Goal: Task Accomplishment & Management: Complete application form

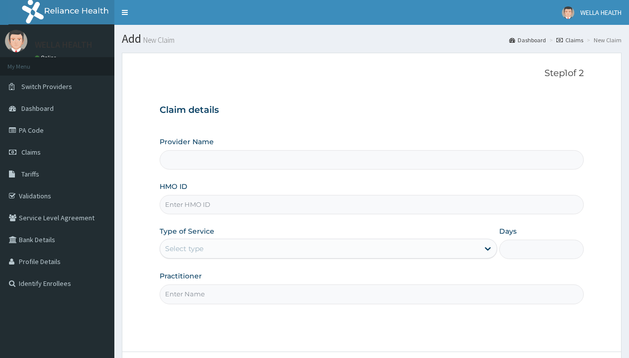
type input "Pharmacy Pick Up ( WellaHealth)"
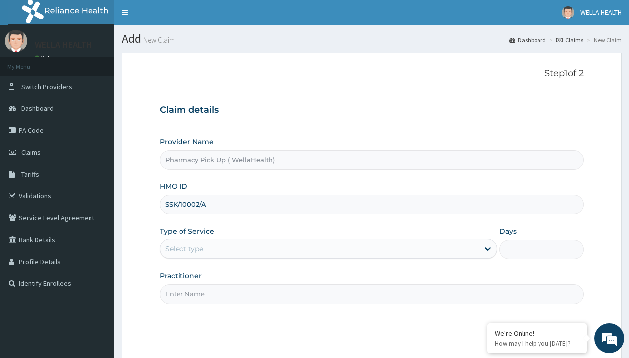
type input "SSK/10002/A"
type input "WellaHealth"
click at [184, 249] on div "Select type" at bounding box center [184, 249] width 38 height 10
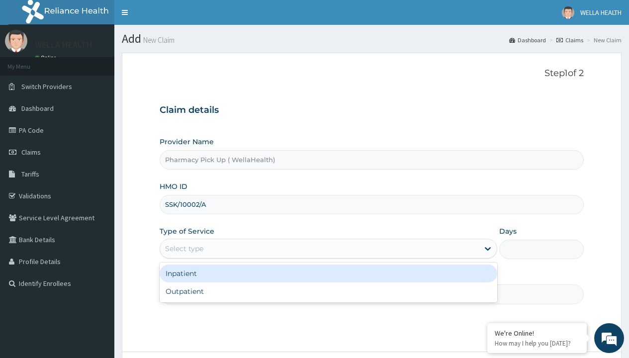
click at [328, 291] on div "Outpatient" at bounding box center [329, 291] width 338 height 18
type input "1"
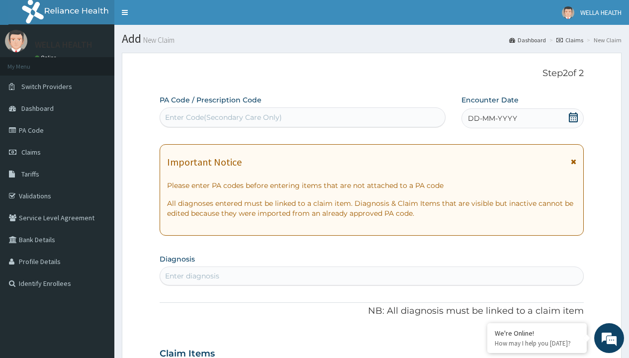
scroll to position [83, 0]
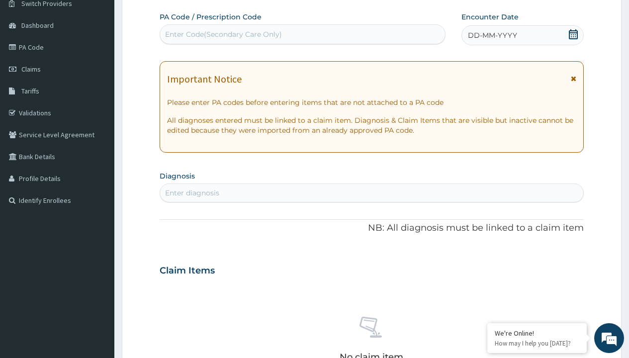
click at [492, 35] on span "DD-MM-YYYY" at bounding box center [492, 35] width 49 height 10
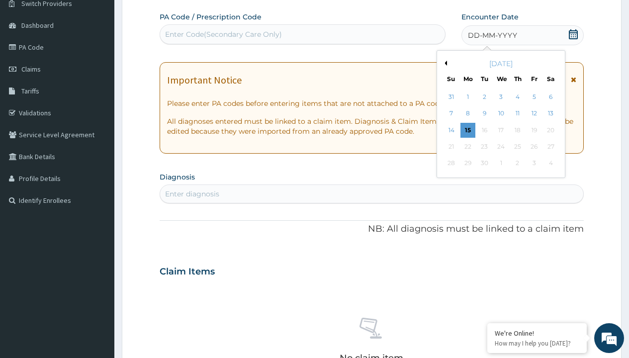
click at [444, 63] on button "Previous Month" at bounding box center [444, 63] width 5 height 5
click at [550, 113] on div "9" at bounding box center [550, 113] width 15 height 15
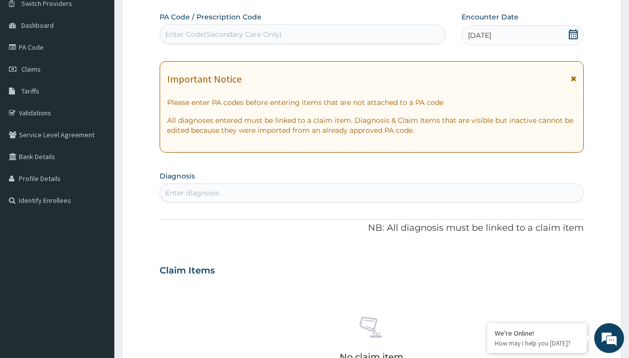
click at [192, 193] on div "Enter diagnosis" at bounding box center [192, 193] width 54 height 10
type input "prescription collected"
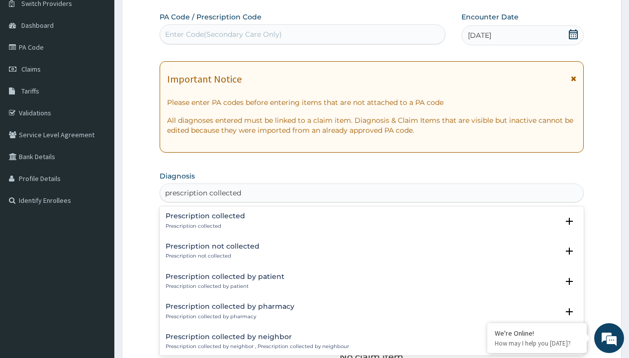
click at [204, 226] on p "Prescription collected" at bounding box center [206, 226] width 80 height 7
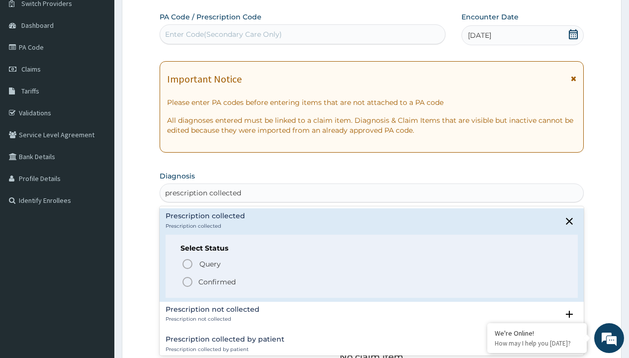
click at [217, 281] on p "Confirmed" at bounding box center [216, 282] width 37 height 10
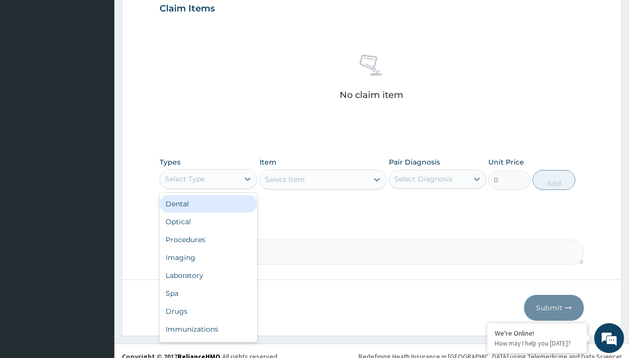
type input "procedures"
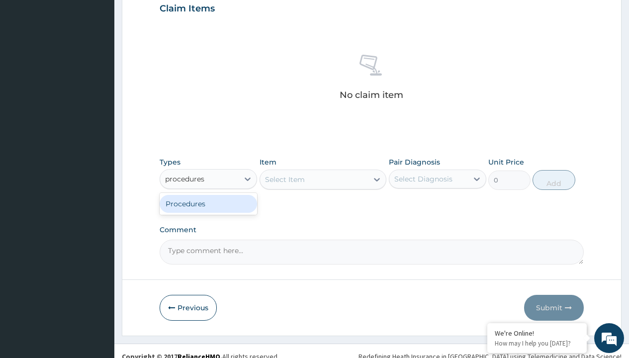
scroll to position [0, 0]
click at [208, 203] on div "Procedures" at bounding box center [208, 204] width 97 height 18
click at [284, 179] on div "Select Item" at bounding box center [285, 179] width 40 height 10
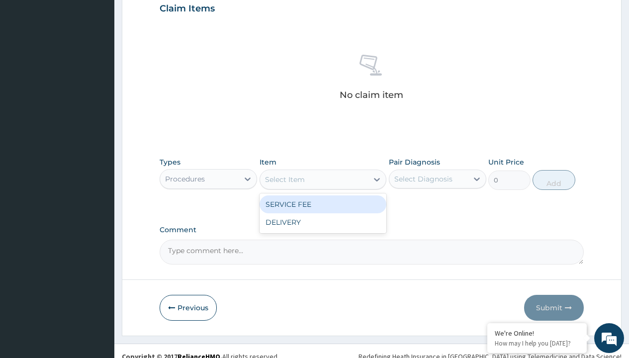
type input "service fee"
click at [323, 204] on div "SERVICE FEE" at bounding box center [323, 204] width 127 height 18
type input "100"
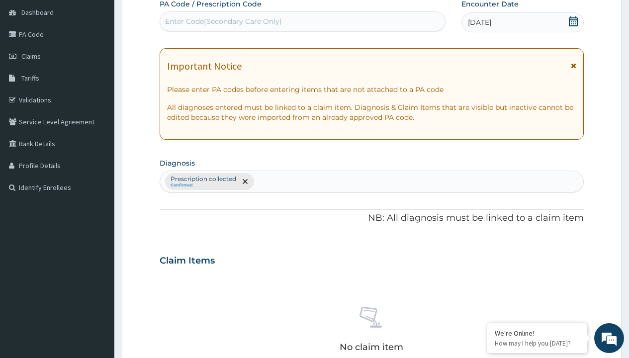
type input "prescription collected"
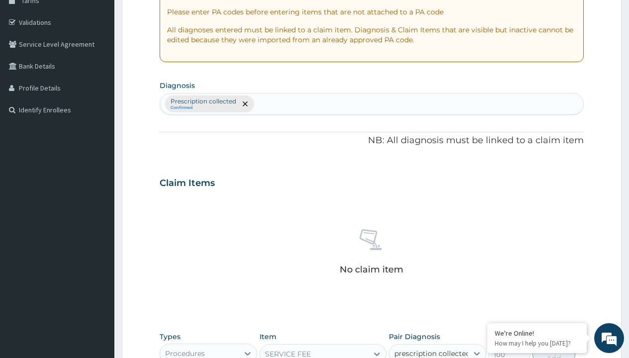
checkbox input "true"
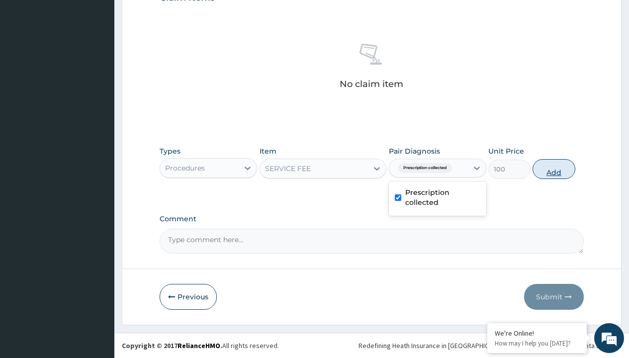
click at [554, 169] on button "Add" at bounding box center [553, 169] width 42 height 20
type input "0"
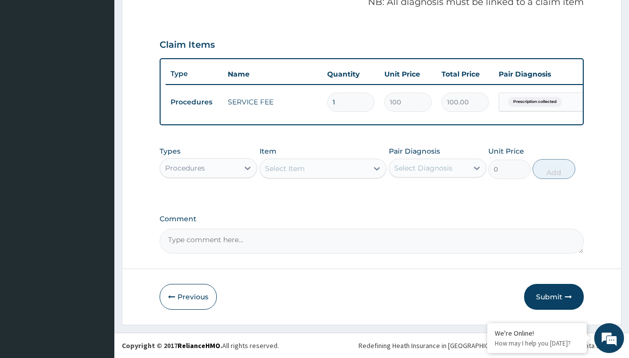
click at [185, 168] on div "Procedures" at bounding box center [185, 168] width 40 height 10
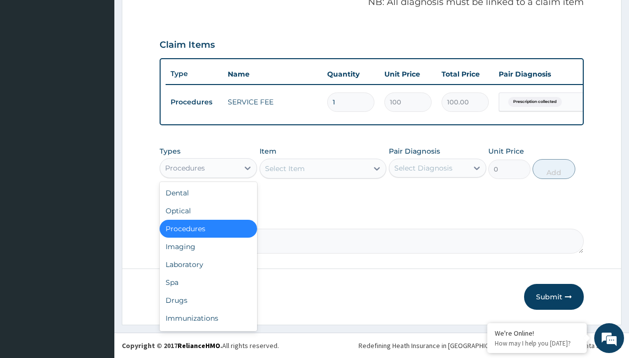
type input "drugs"
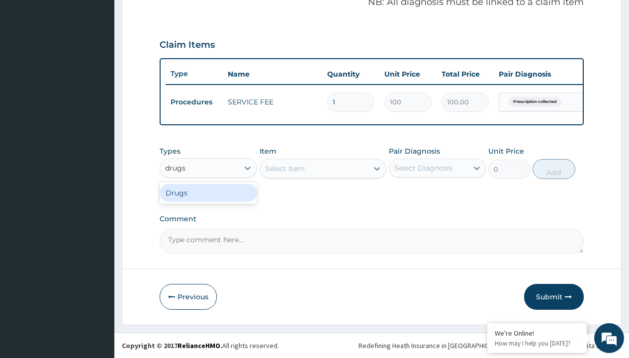
click at [208, 192] on div "Drugs" at bounding box center [208, 193] width 97 height 18
click at [284, 168] on div "Select Item" at bounding box center [323, 169] width 127 height 20
type input "dynamogen syrup"
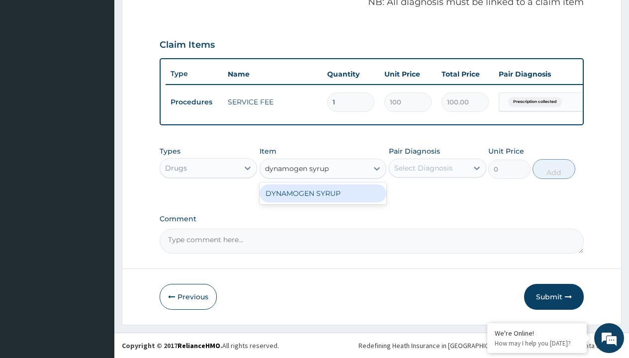
click at [323, 193] on div "DYNAMOGEN SYRUP" at bounding box center [323, 193] width 127 height 18
type input "760"
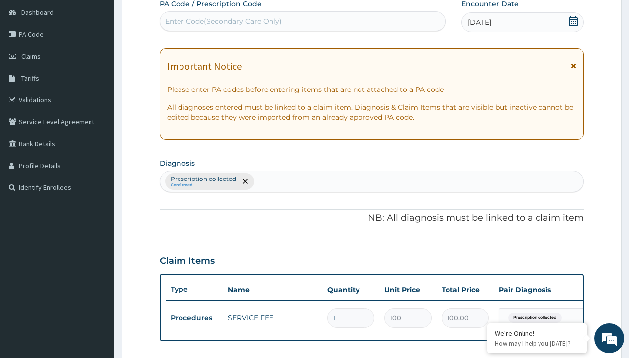
type input "prescription collected"
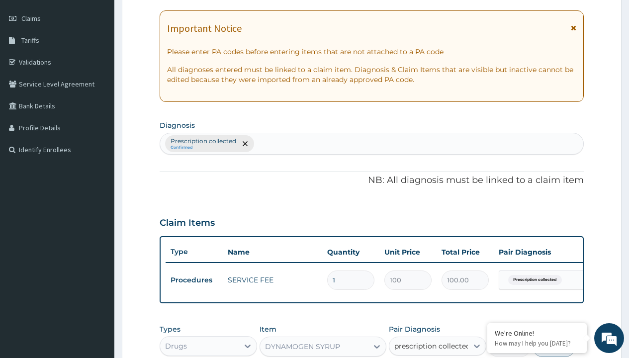
checkbox input "true"
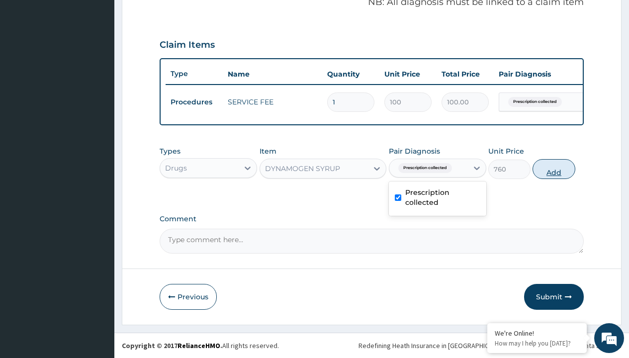
click at [554, 169] on button "Add" at bounding box center [553, 169] width 42 height 20
type input "0"
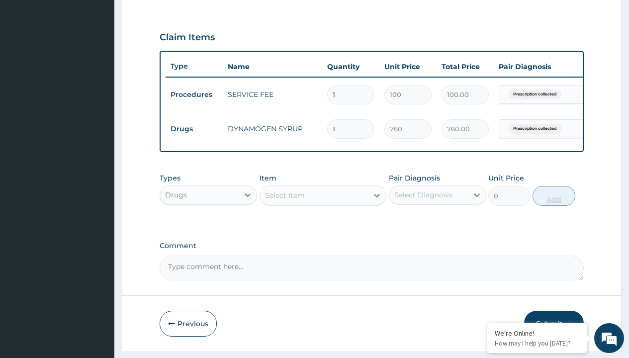
type input "2"
type input "1520.00"
type input "2"
click at [194, 129] on td "Drugs" at bounding box center [194, 129] width 57 height 18
type input "drugs"
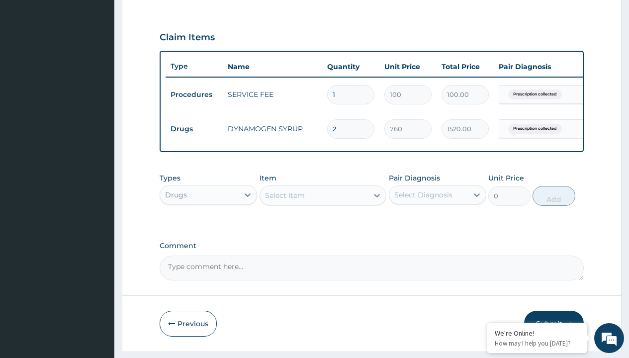
scroll to position [0, 0]
click at [208, 227] on div "Drugs" at bounding box center [208, 220] width 97 height 18
click at [284, 200] on div "Select Item" at bounding box center [285, 195] width 40 height 10
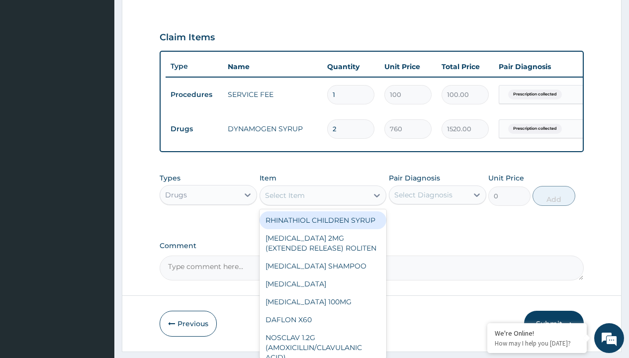
type input "bromocriptine 2.5mg x84 tabs"
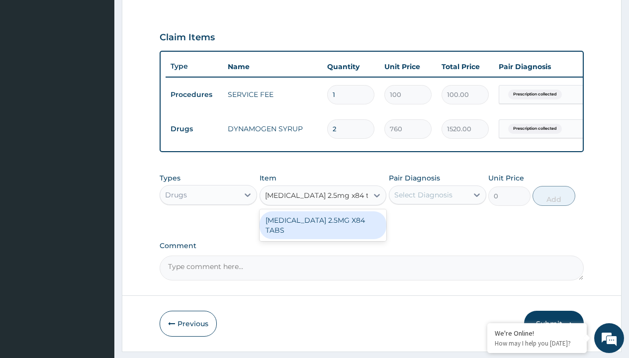
click at [323, 232] on div "BROMOCRIPTINE 2.5MG X84 TABS" at bounding box center [323, 225] width 127 height 28
type input "583.2999877929688"
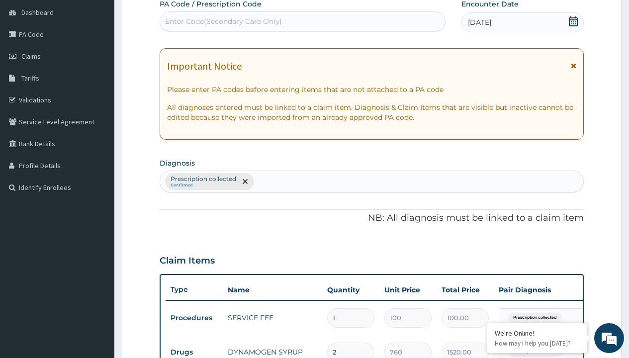
type input "prescription collected"
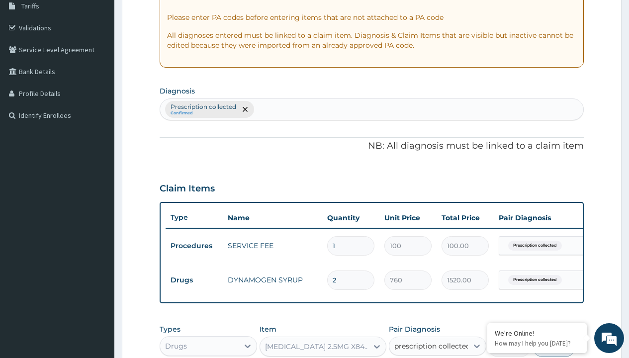
checkbox input "true"
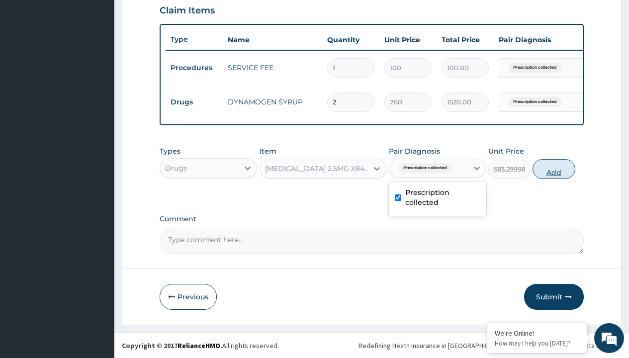
click at [554, 169] on button "Add" at bounding box center [553, 169] width 42 height 20
type input "0"
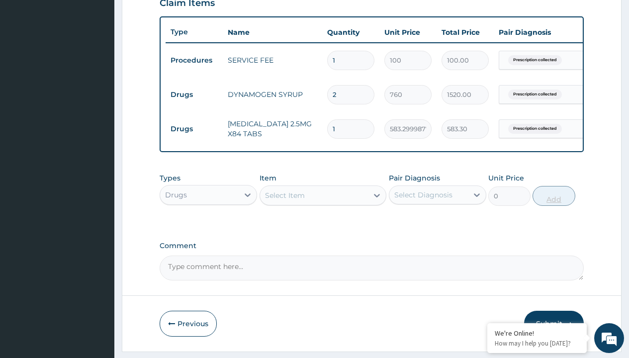
type input "28"
type input "16332.40"
type input "28"
click at [194, 94] on td "Drugs" at bounding box center [194, 95] width 57 height 18
type input "drugs"
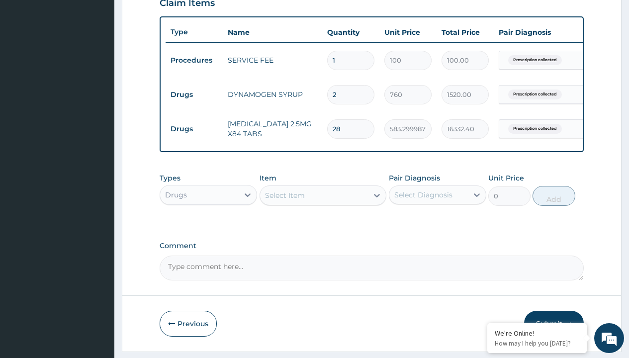
scroll to position [0, 0]
click at [208, 227] on div "Drugs" at bounding box center [208, 220] width 97 height 18
click at [284, 200] on div "Select Item" at bounding box center [285, 195] width 40 height 10
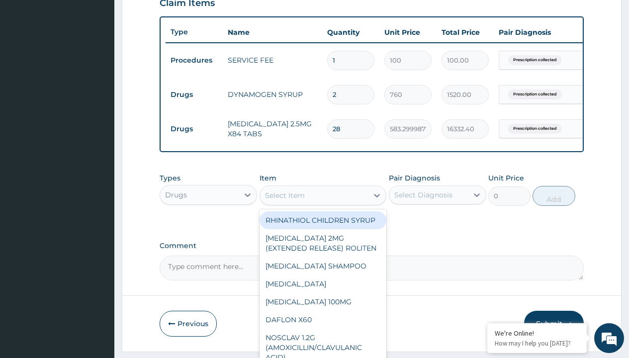
type input "quetiapine(seroquel) 150mg"
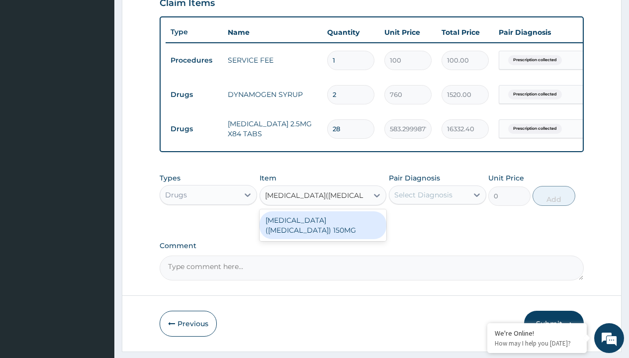
click at [323, 227] on div "QUETIAPINE(SEROQUEL) 150MG" at bounding box center [323, 225] width 127 height 28
type input "1166.699951171875"
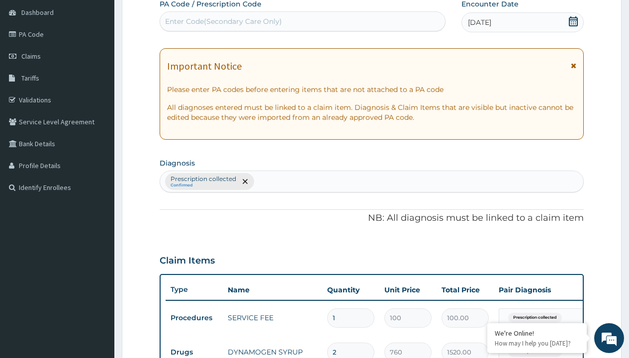
type input "prescription collected"
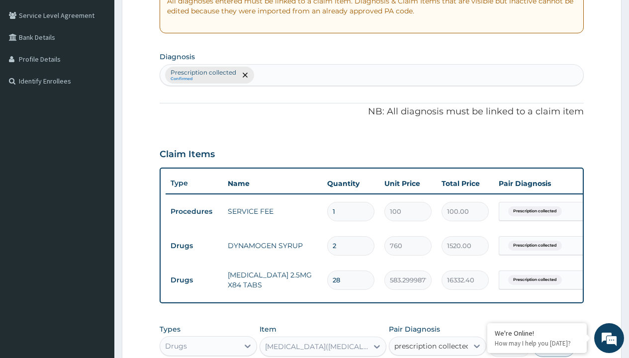
checkbox input "true"
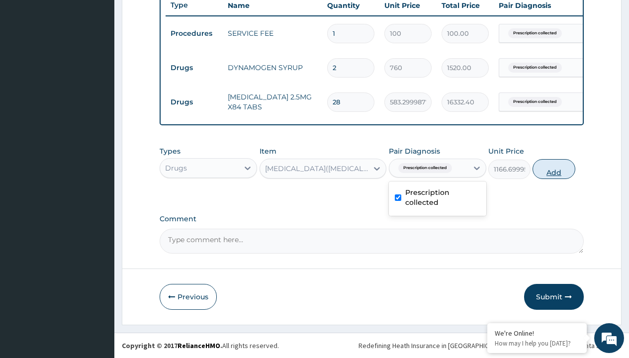
click at [554, 169] on button "Add" at bounding box center [553, 169] width 42 height 20
type input "0"
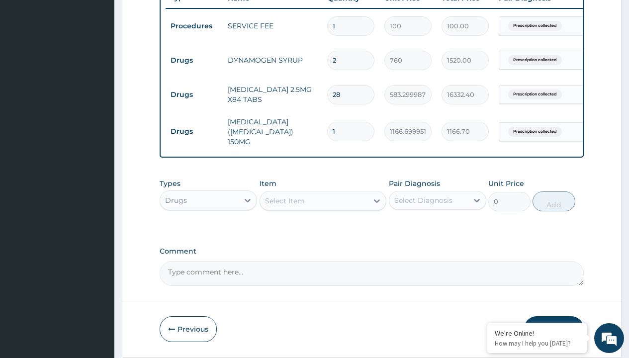
type input "28"
type input "32667.60"
type input "28"
click at [194, 60] on td "Drugs" at bounding box center [194, 60] width 57 height 18
type input "drugs"
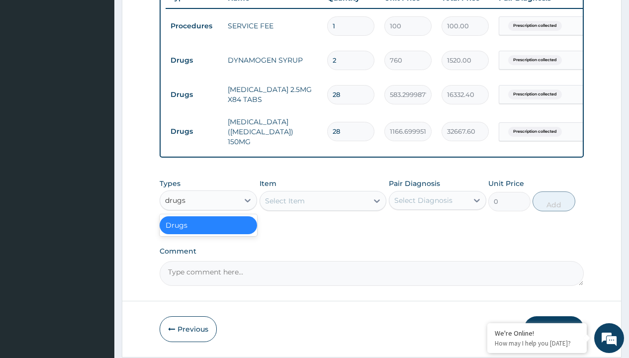
scroll to position [0, 0]
click at [208, 227] on div "Drugs" at bounding box center [208, 225] width 97 height 18
click at [284, 202] on div "Select Item" at bounding box center [285, 201] width 40 height 10
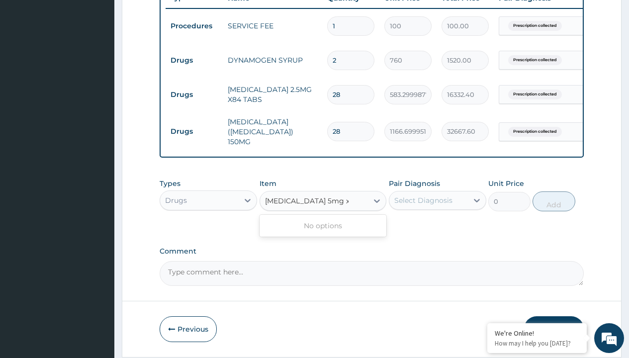
type input "donepezil 5mg x 21 tabs"
click at [194, 60] on td "Drugs" at bounding box center [194, 60] width 57 height 18
type input "drugs"
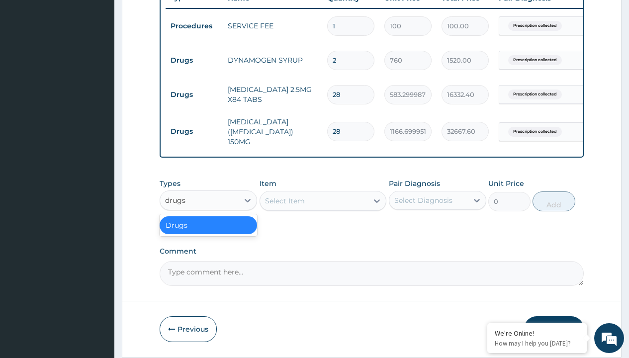
click at [208, 227] on div "Drugs" at bounding box center [208, 225] width 97 height 18
click at [284, 202] on div "Select Item" at bounding box center [285, 201] width 40 height 10
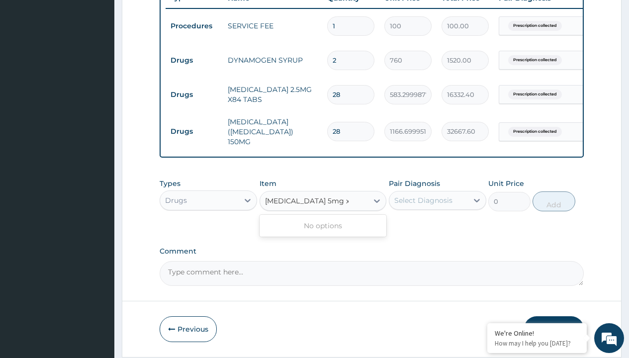
type input "donepezil 5mg x 21 tabs"
click at [194, 60] on td "Drugs" at bounding box center [194, 60] width 57 height 18
type input "drugs"
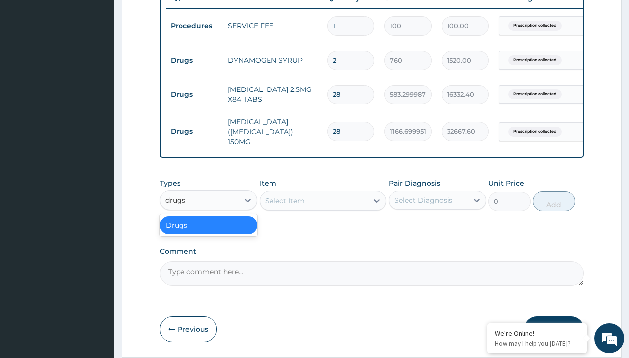
click at [208, 227] on div "Drugs" at bounding box center [208, 225] width 97 height 18
click at [284, 202] on div "Select Item" at bounding box center [285, 201] width 40 height 10
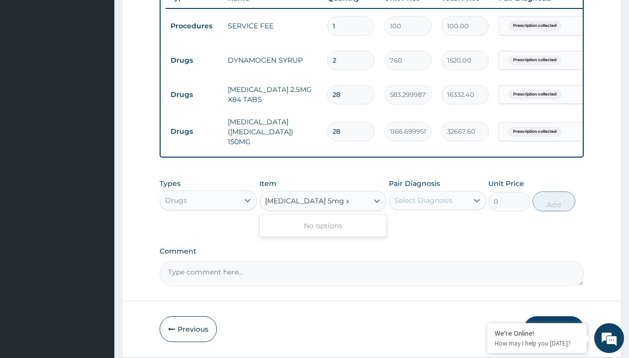
type input "donepezil 5mg x 21 tabs"
click at [194, 60] on td "Drugs" at bounding box center [194, 60] width 57 height 18
type input "drugs"
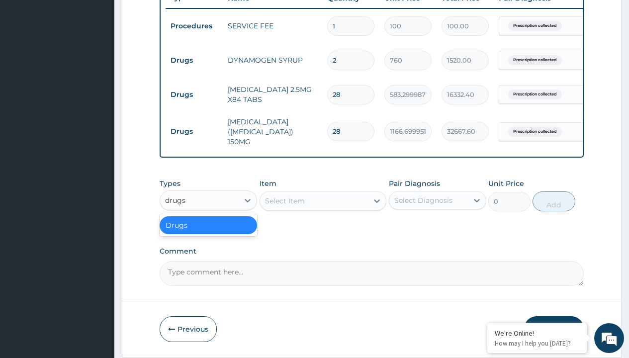
click at [208, 227] on div "Drugs" at bounding box center [208, 225] width 97 height 18
click at [284, 202] on div "Select Item" at bounding box center [285, 201] width 40 height 10
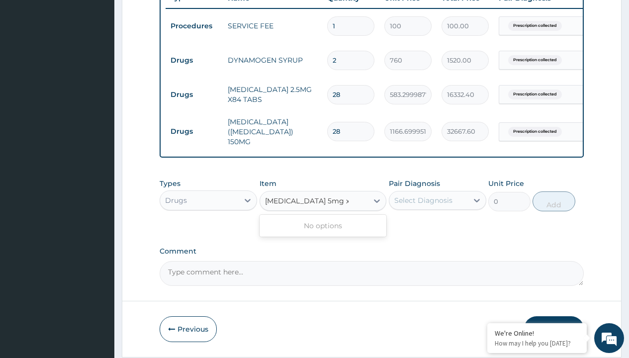
type input "donepezil 5mg x 21 tabs"
click at [194, 60] on td "Drugs" at bounding box center [194, 60] width 57 height 18
type input "drugs"
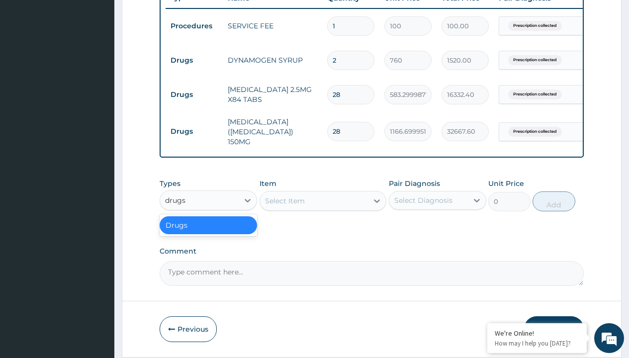
click at [208, 227] on div "Drugs" at bounding box center [208, 225] width 97 height 18
click at [284, 202] on div "Select Item" at bounding box center [285, 201] width 40 height 10
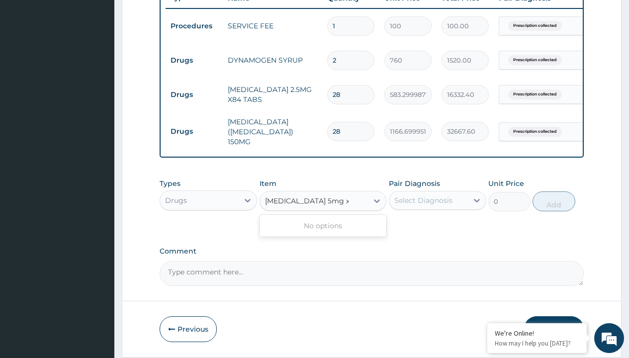
type input "donepezil 5mg x 21 tabs"
click at [194, 60] on td "Drugs" at bounding box center [194, 60] width 57 height 18
type input "drugs"
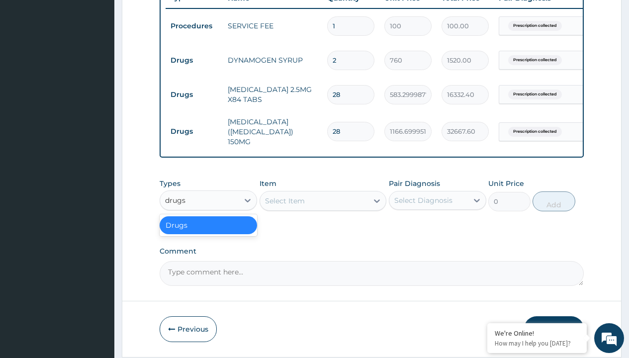
click at [208, 227] on div "Drugs" at bounding box center [208, 225] width 97 height 18
click at [284, 202] on div "Select Item" at bounding box center [285, 201] width 40 height 10
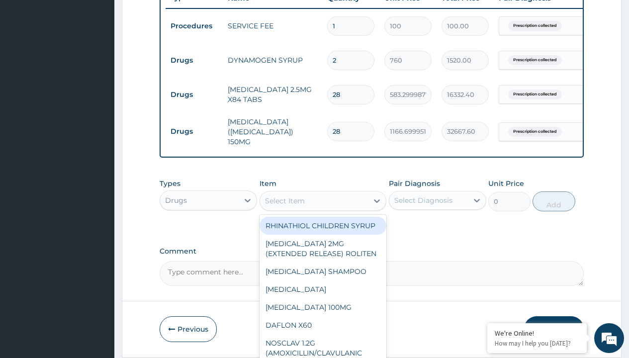
type input "gliclazide (diamicron) 60mg x30"
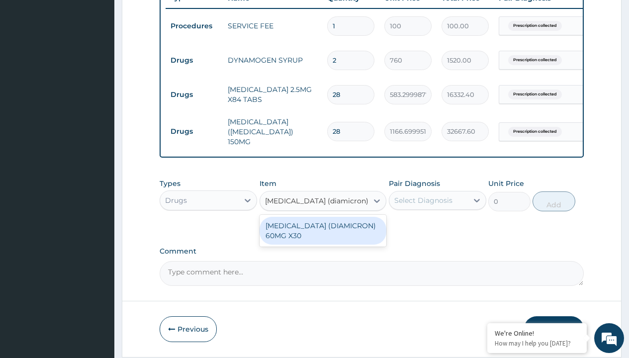
click at [323, 232] on div "GLICLAZIDE (DIAMICRON) 60MG X30" at bounding box center [323, 231] width 127 height 28
type input "700"
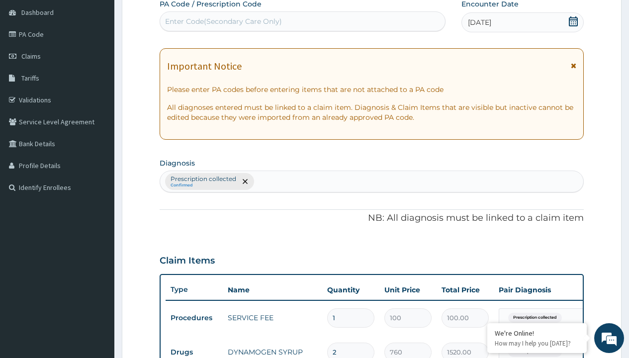
type input "prescription collected"
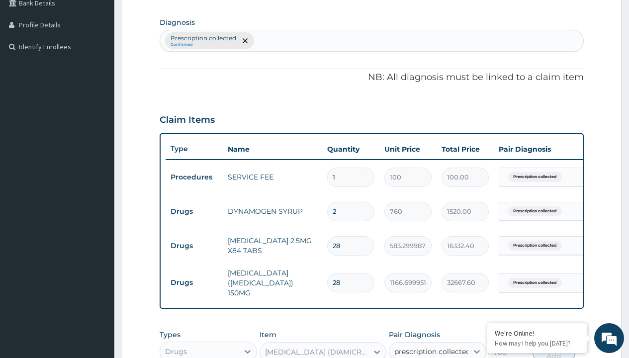
checkbox input "true"
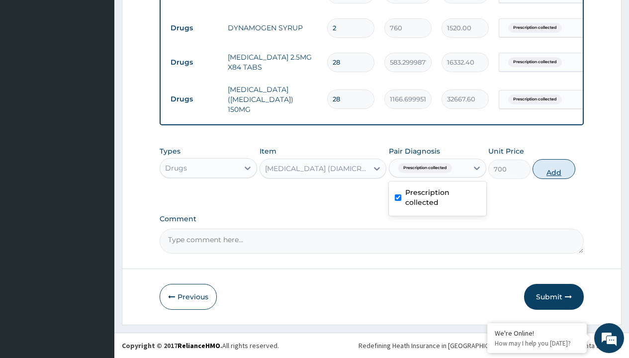
click at [554, 169] on button "Add" at bounding box center [553, 169] width 42 height 20
type input "0"
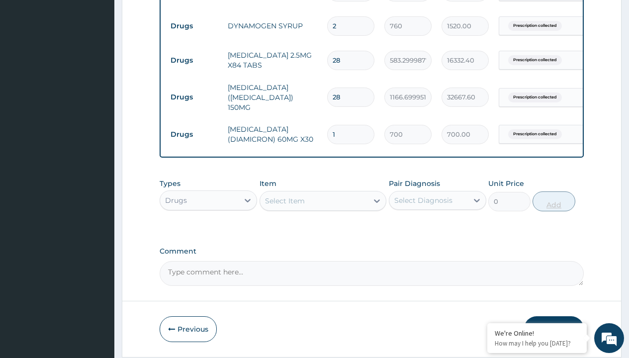
type input "30"
type input "21000.00"
type input "30"
click at [194, 26] on td "Drugs" at bounding box center [194, 26] width 57 height 18
type input "procedures"
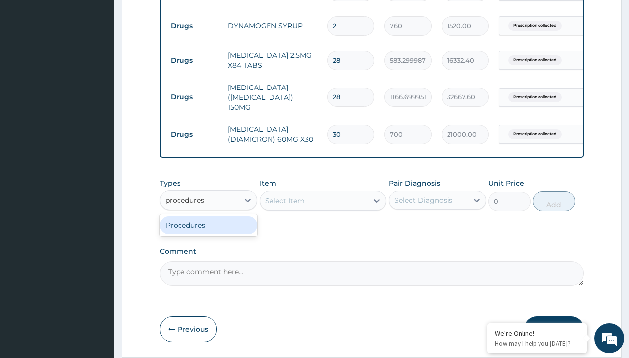
scroll to position [0, 0]
click at [208, 227] on div "Procedures" at bounding box center [208, 225] width 97 height 18
click at [284, 202] on div "Select Item" at bounding box center [285, 201] width 40 height 10
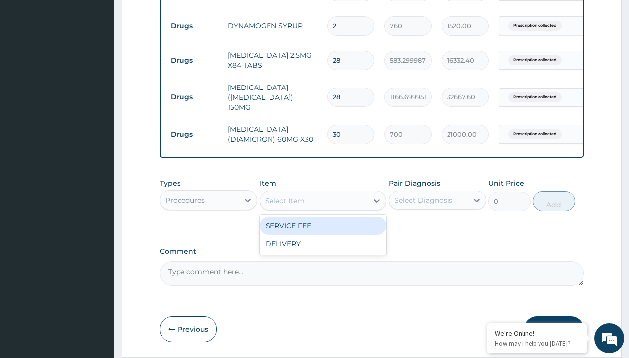
type input "delivery"
click at [323, 227] on div "DELIVERY" at bounding box center [323, 226] width 127 height 18
type input "2000"
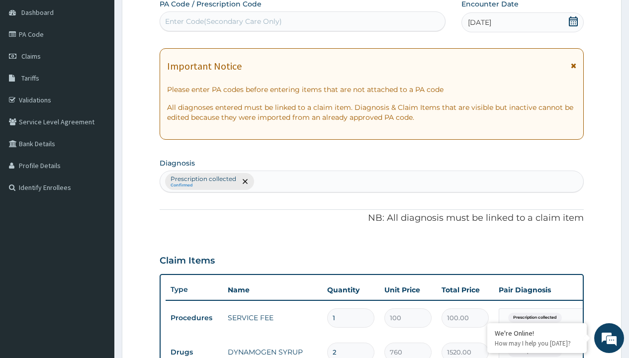
type input "prescription collected"
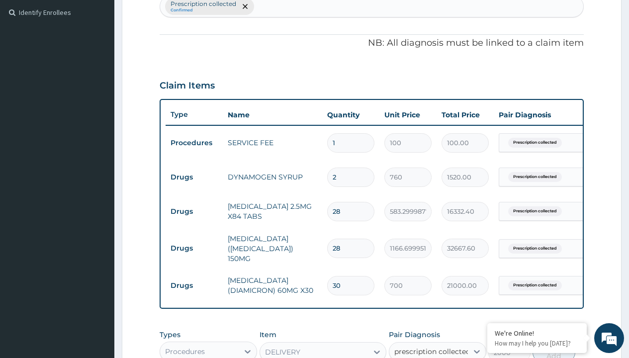
checkbox input "true"
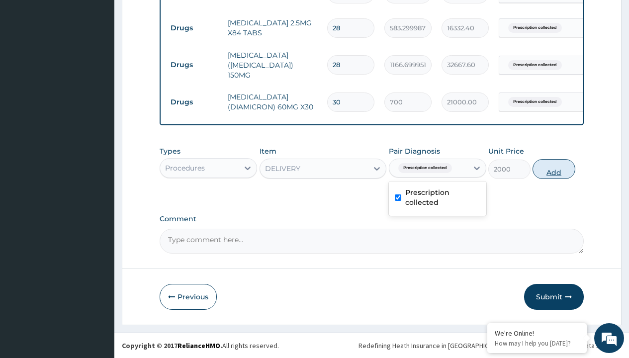
click at [554, 169] on button "Add" at bounding box center [553, 169] width 42 height 20
type input "0"
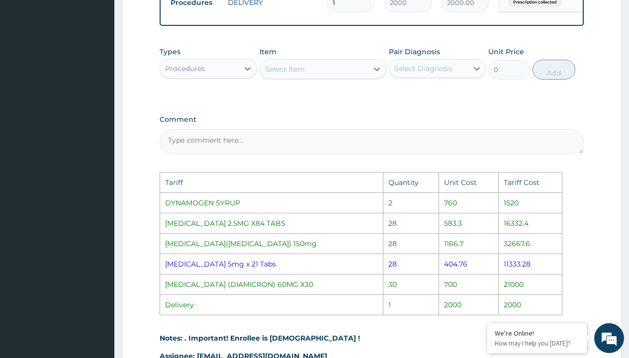
scroll to position [603, 0]
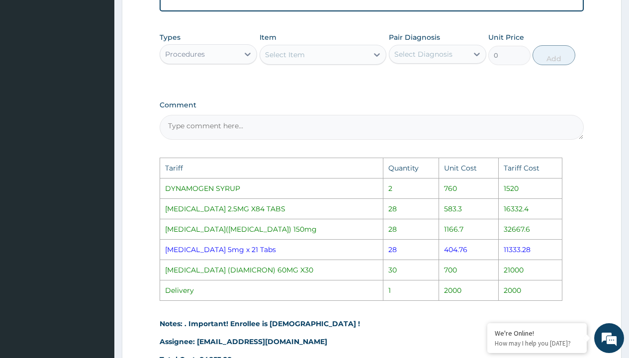
click at [214, 56] on div "Procedures" at bounding box center [199, 54] width 79 height 16
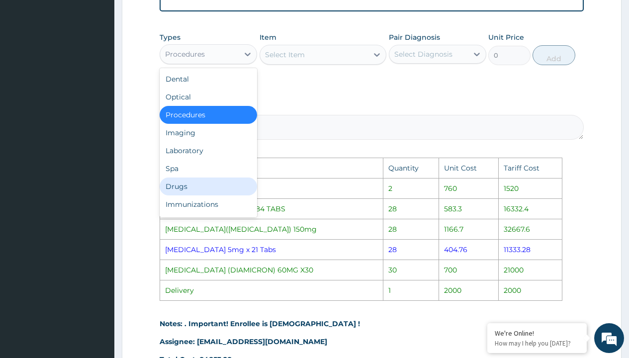
click at [194, 188] on div "Drugs" at bounding box center [208, 186] width 97 height 18
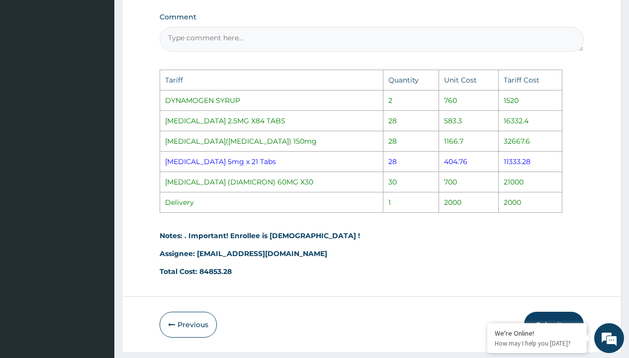
scroll to position [720, 0]
